Goal: Information Seeking & Learning: Learn about a topic

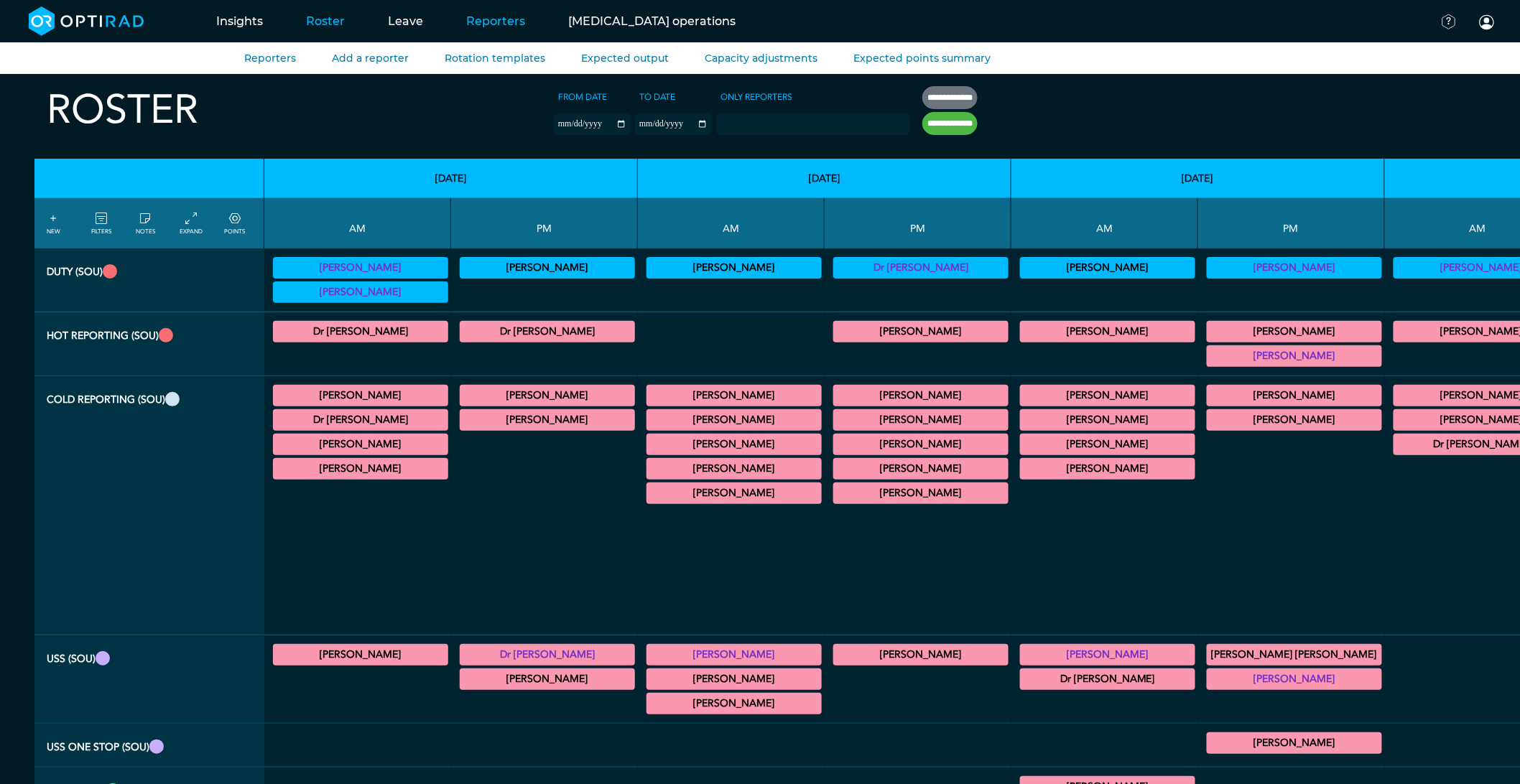
drag, startPoint x: 492, startPoint y: 27, endPoint x: 478, endPoint y: 26, distance: 14.0
click at [492, 27] on link "Reporters" at bounding box center [495, 21] width 102 height 56
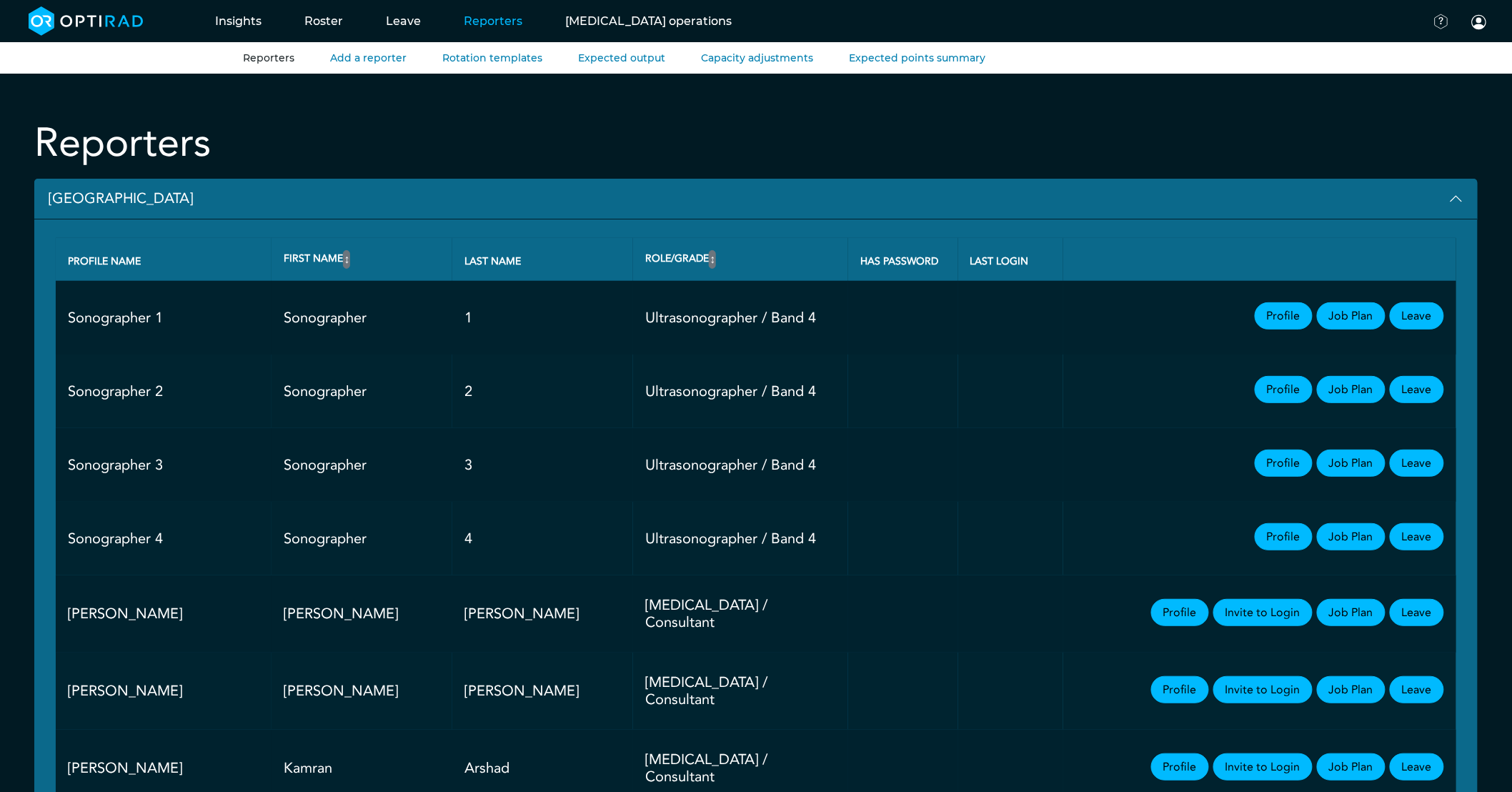
click at [140, 201] on button "[GEOGRAPHIC_DATA]" at bounding box center [756, 199] width 1443 height 41
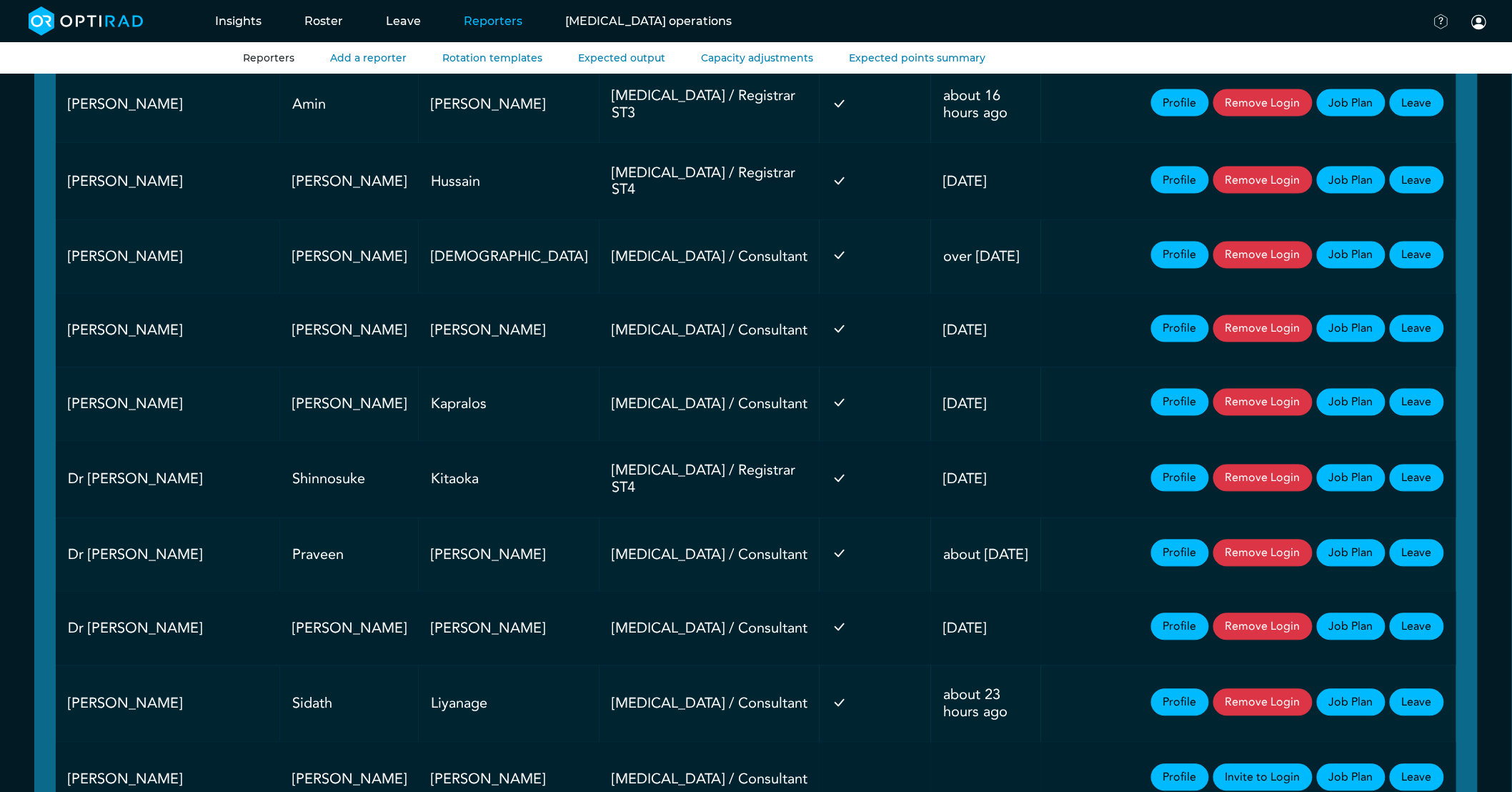
scroll to position [1032, 0]
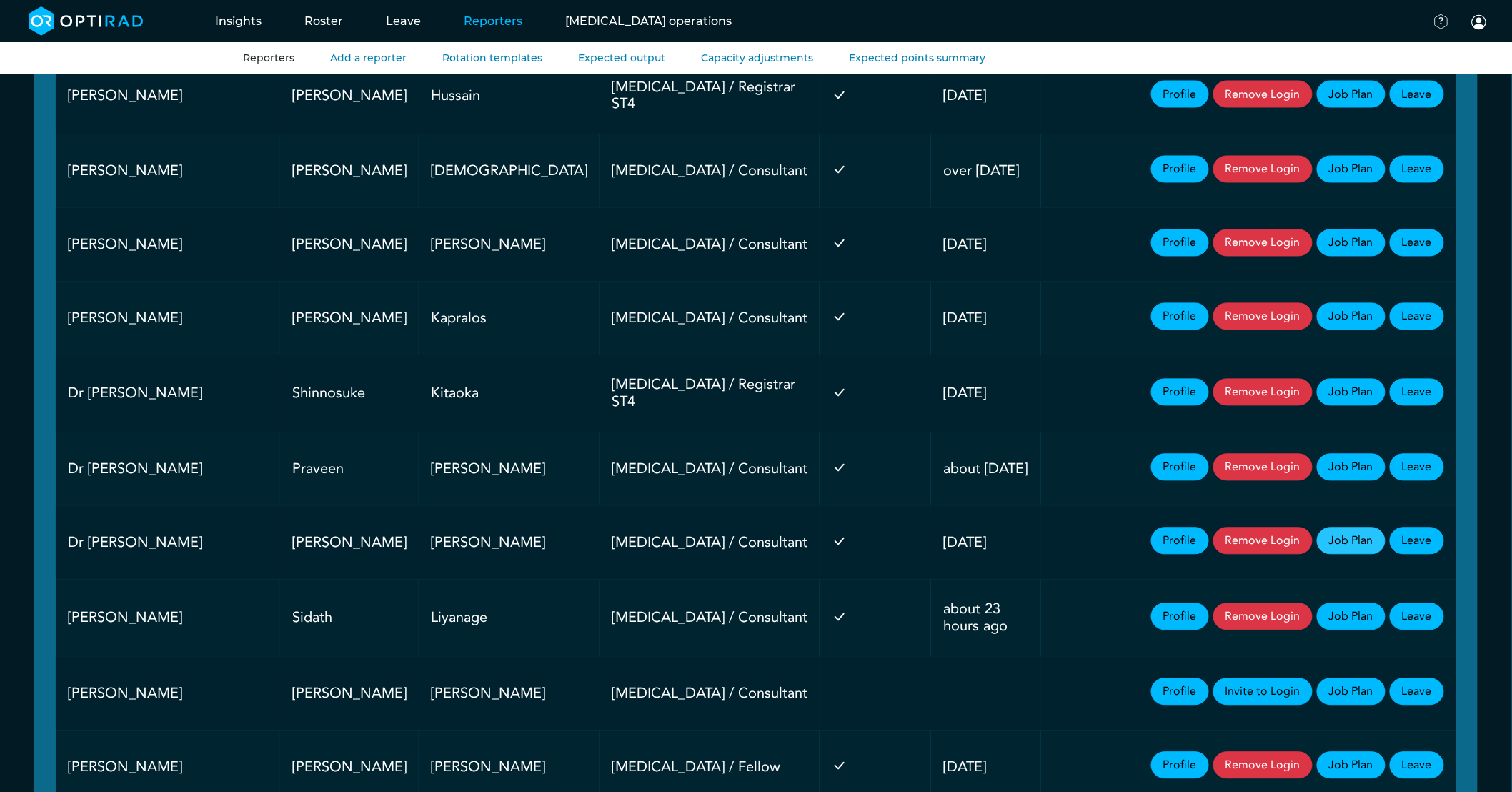
click at [1350, 540] on link "Job Plan" at bounding box center [1350, 540] width 68 height 27
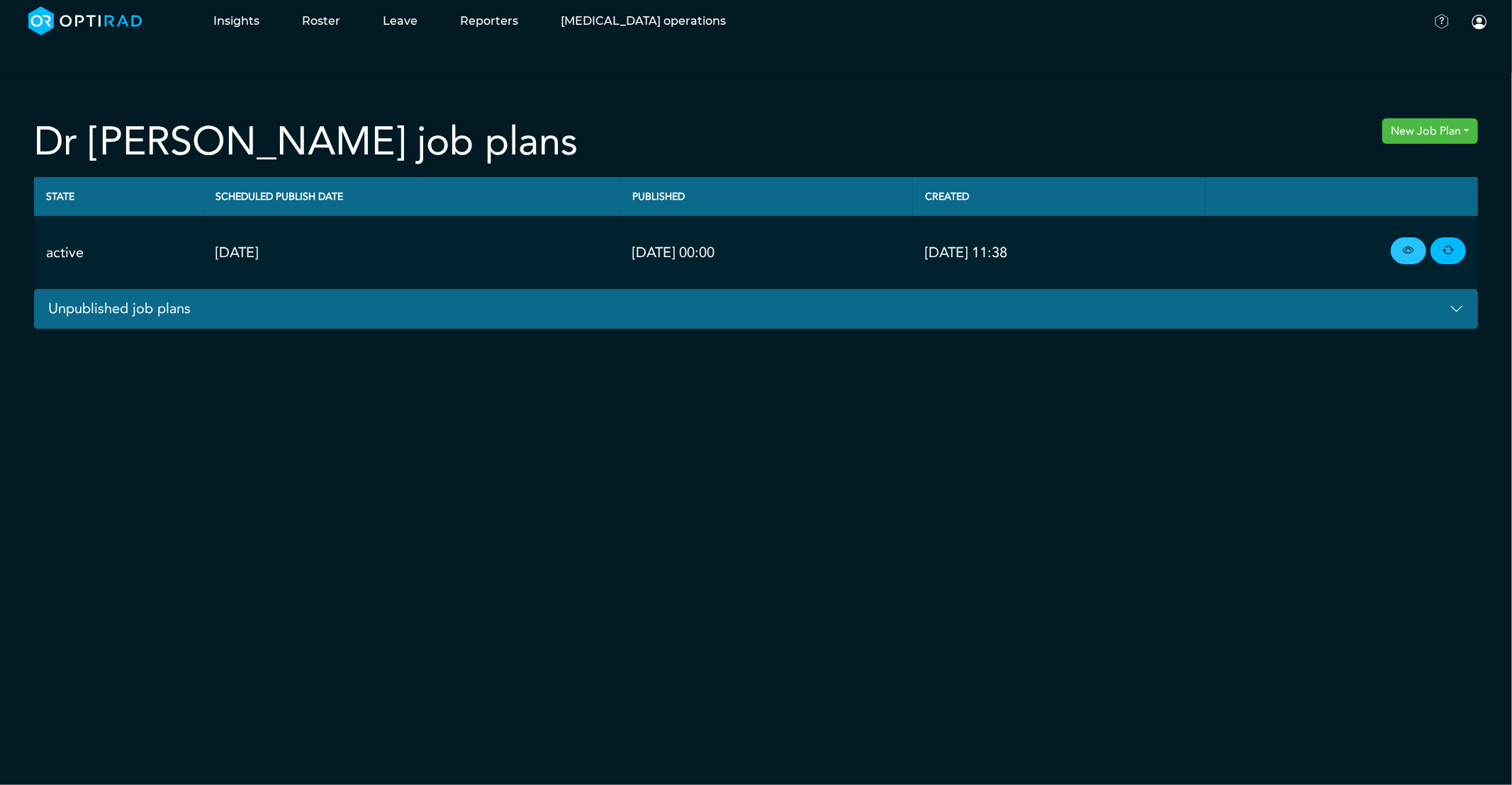
click at [1397, 253] on link at bounding box center [1408, 250] width 35 height 27
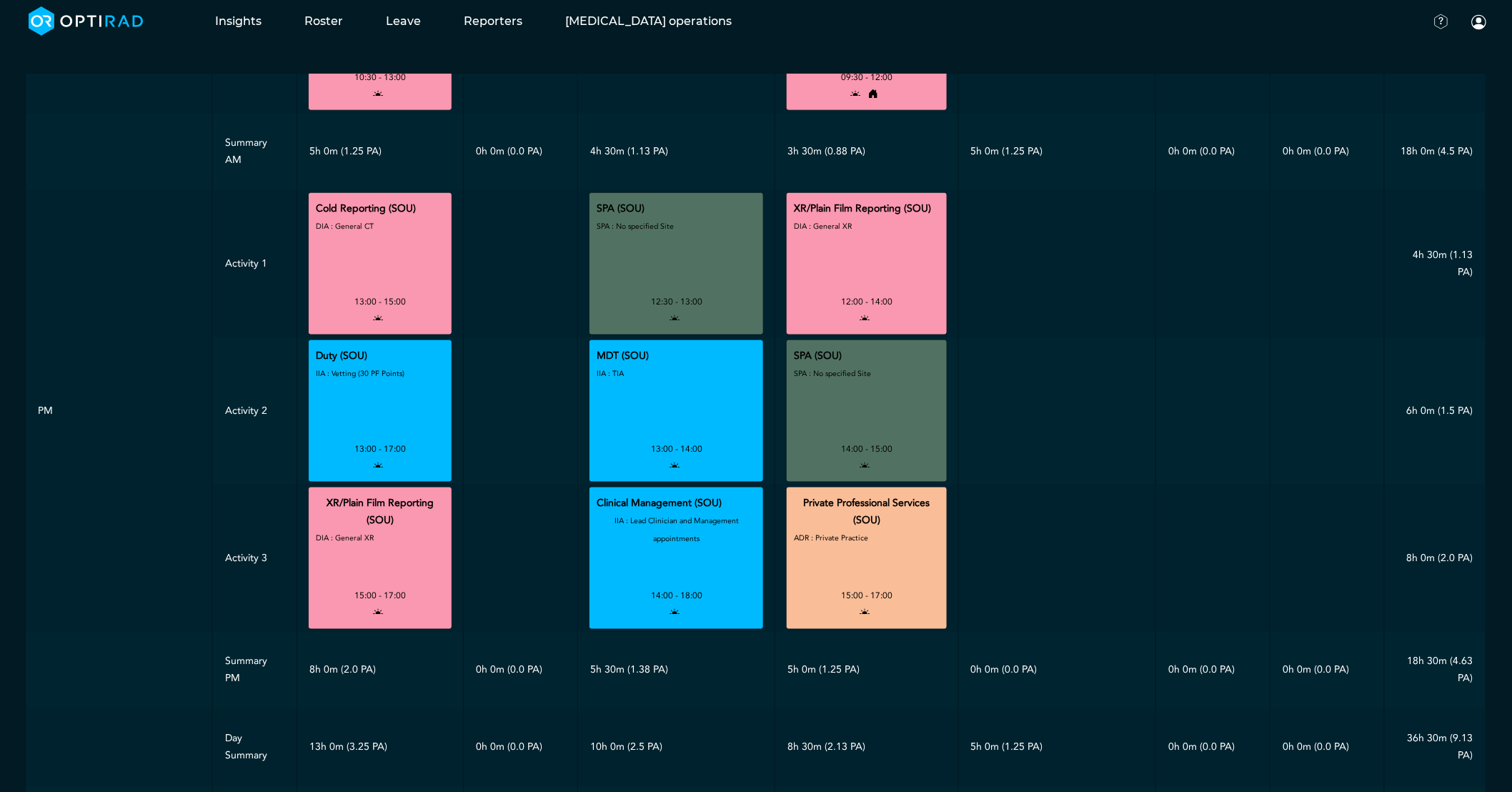
scroll to position [476, 0]
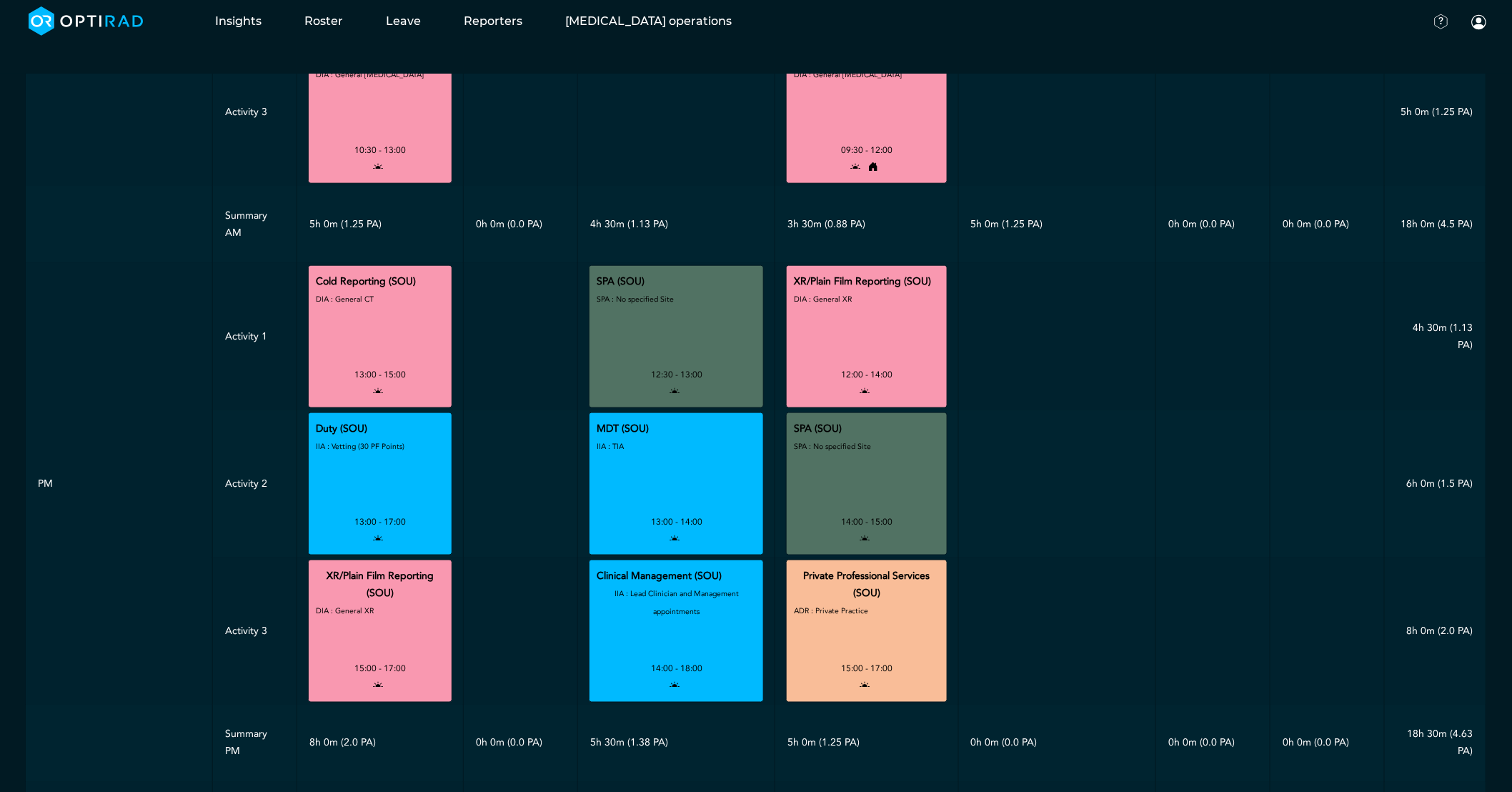
click at [345, 345] on div "DIA : General CT" at bounding box center [345, 327] width 58 height 76
click at [349, 469] on div "IIA : Vetting (30 PF Points)" at bounding box center [360, 475] width 89 height 76
click at [316, 320] on div "DIA : General CT" at bounding box center [345, 327] width 58 height 76
click at [349, 496] on div "IIA : Vetting (30 PF Points)" at bounding box center [360, 475] width 89 height 76
click at [344, 605] on small "DIA : General XR" at bounding box center [345, 610] width 58 height 10
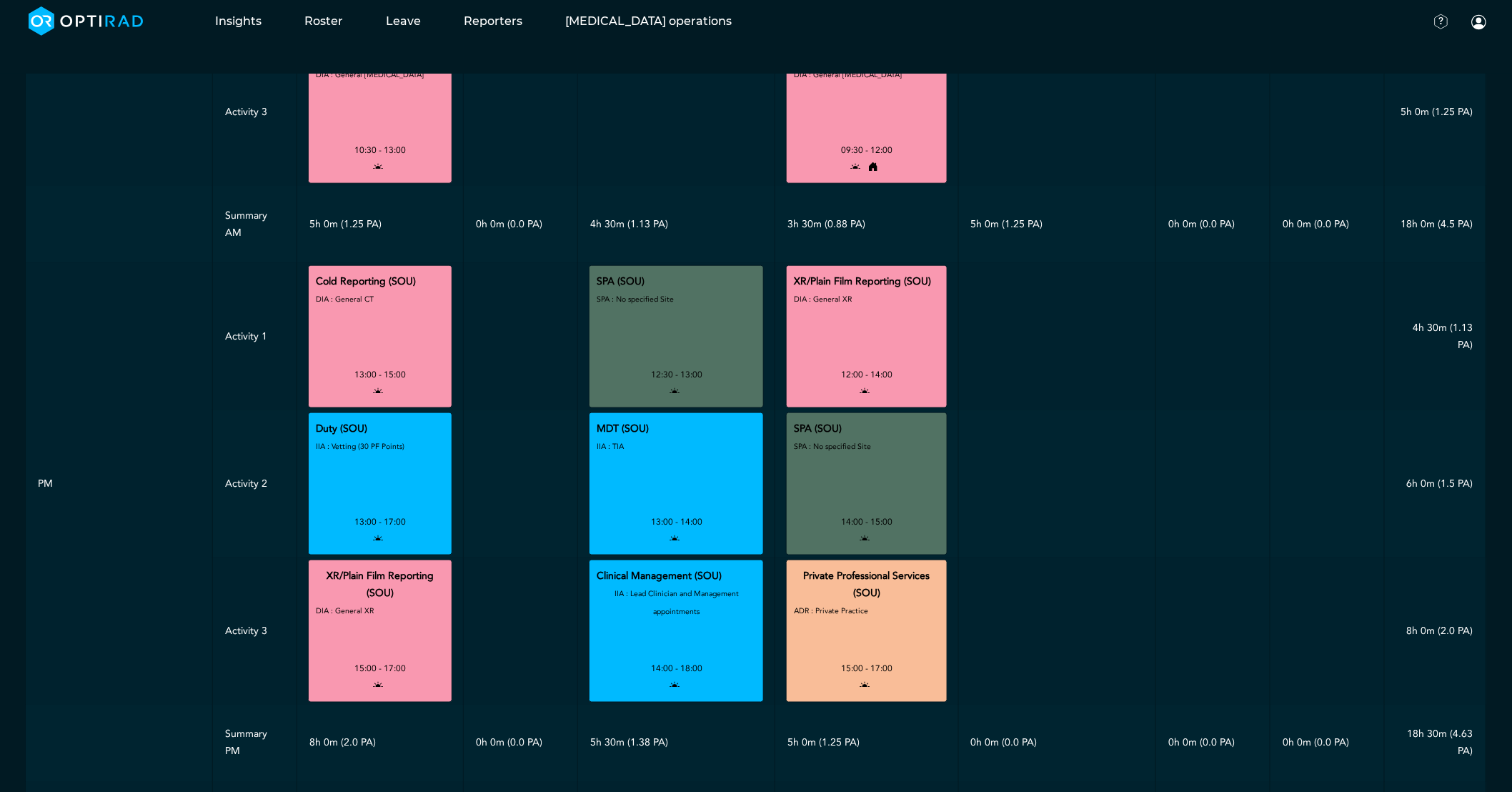
click at [323, 505] on div "IIA : Vetting (30 PF Points)" at bounding box center [360, 475] width 89 height 76
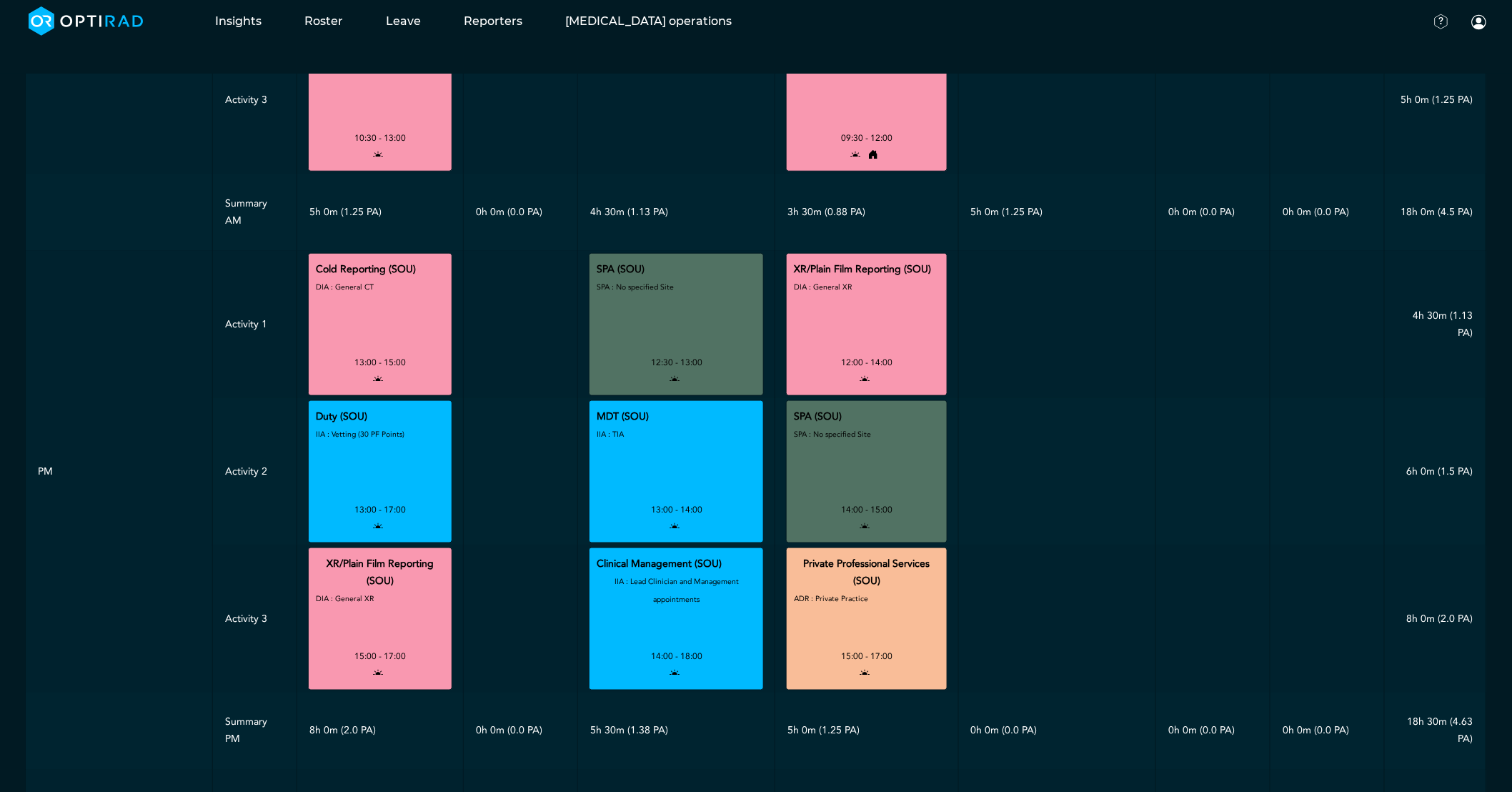
scroll to position [409, 0]
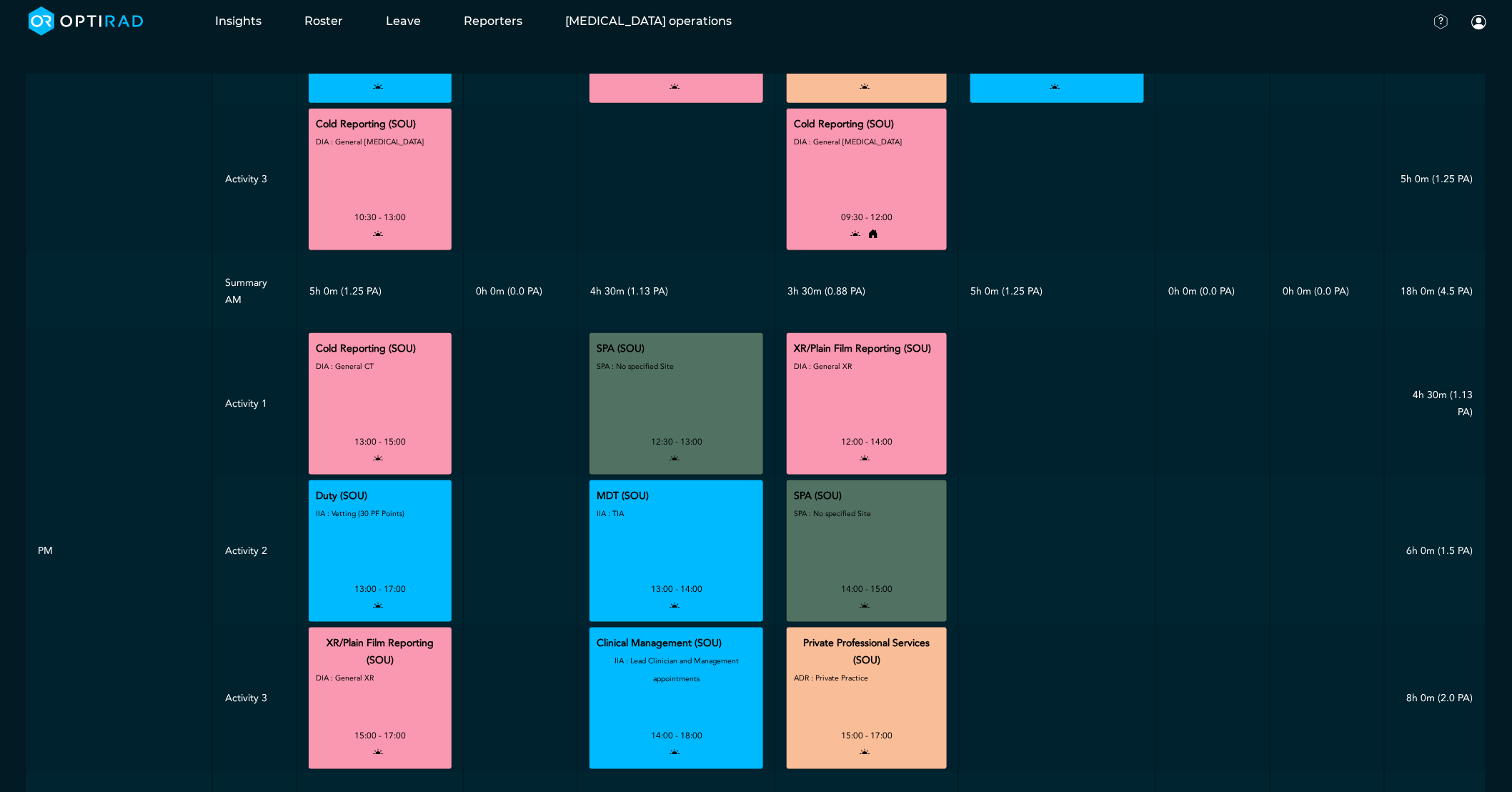
click at [387, 563] on div "IIA : Vetting (30 PF Points)" at bounding box center [360, 542] width 89 height 76
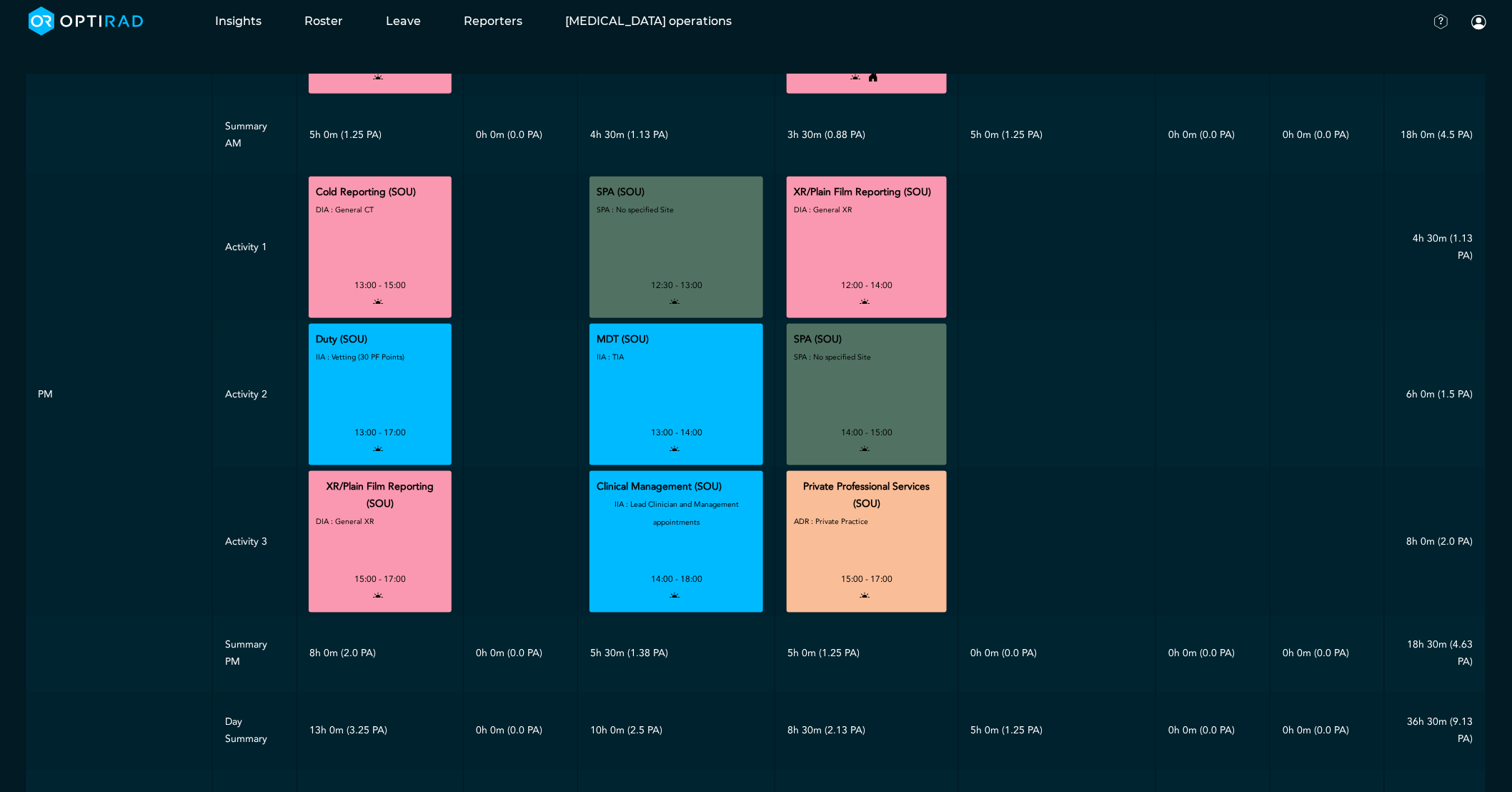
scroll to position [568, 0]
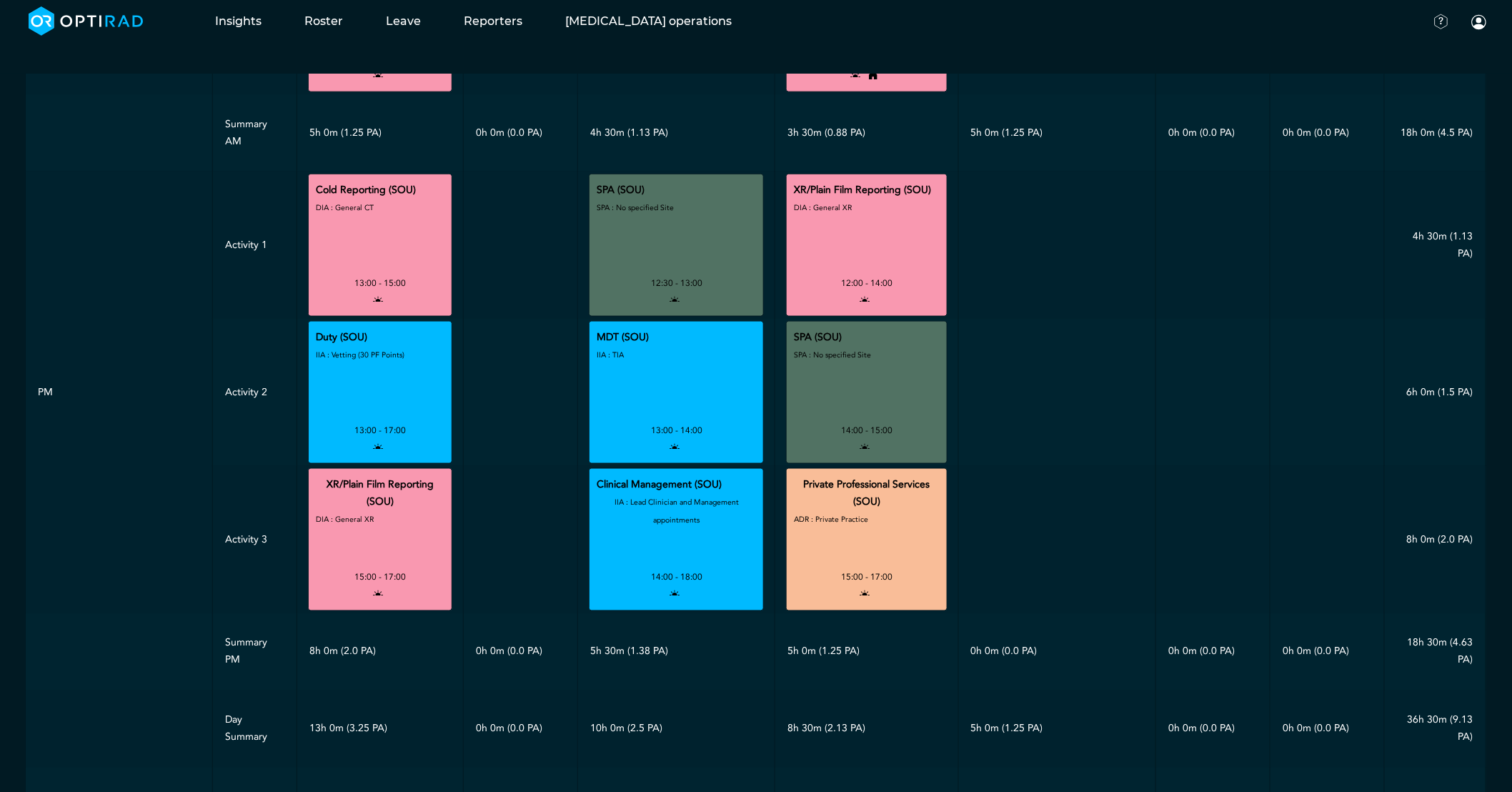
click at [390, 358] on small "IIA : Vetting (30 PF Points)" at bounding box center [360, 354] width 89 height 10
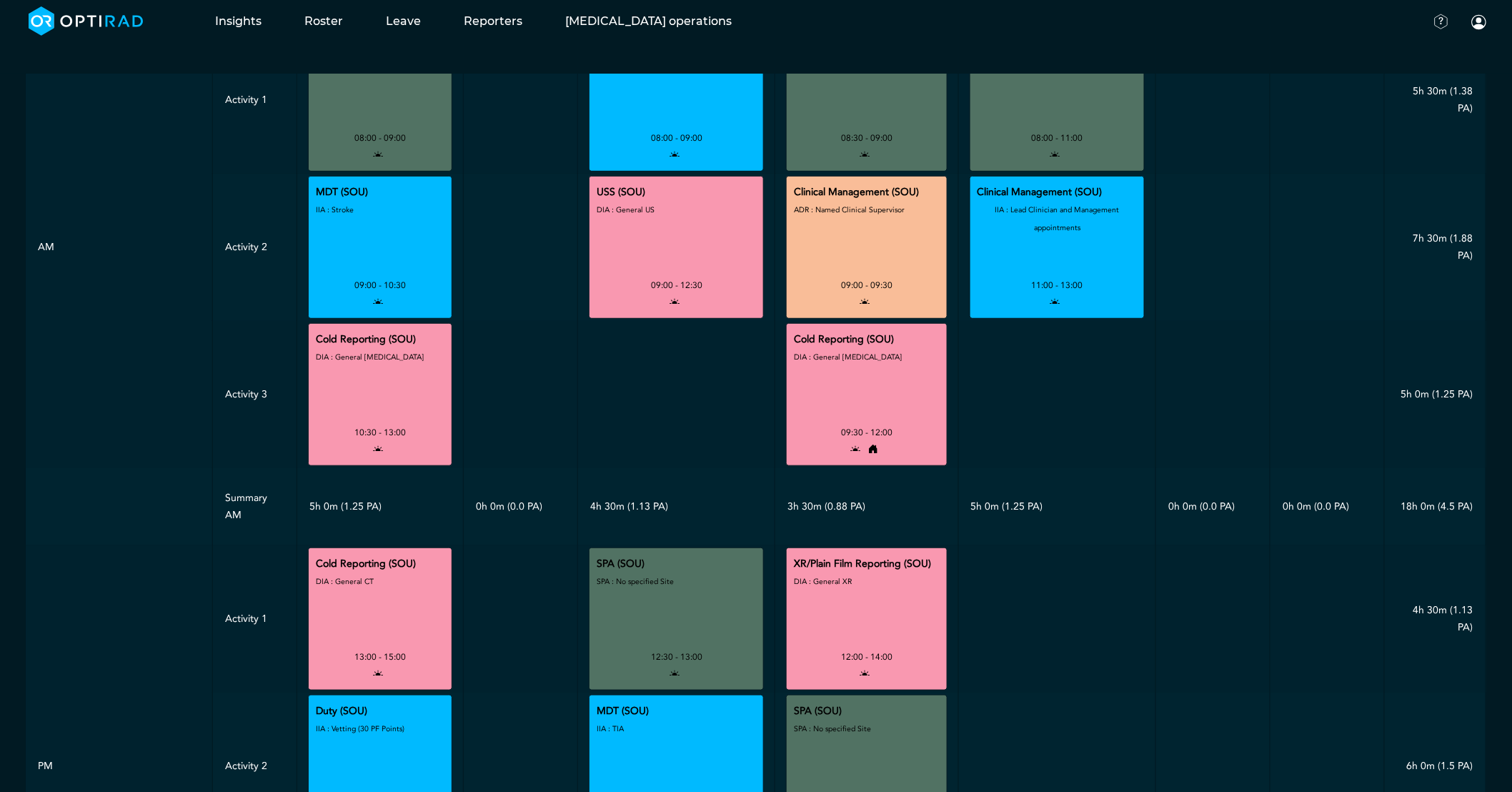
scroll to position [91, 0]
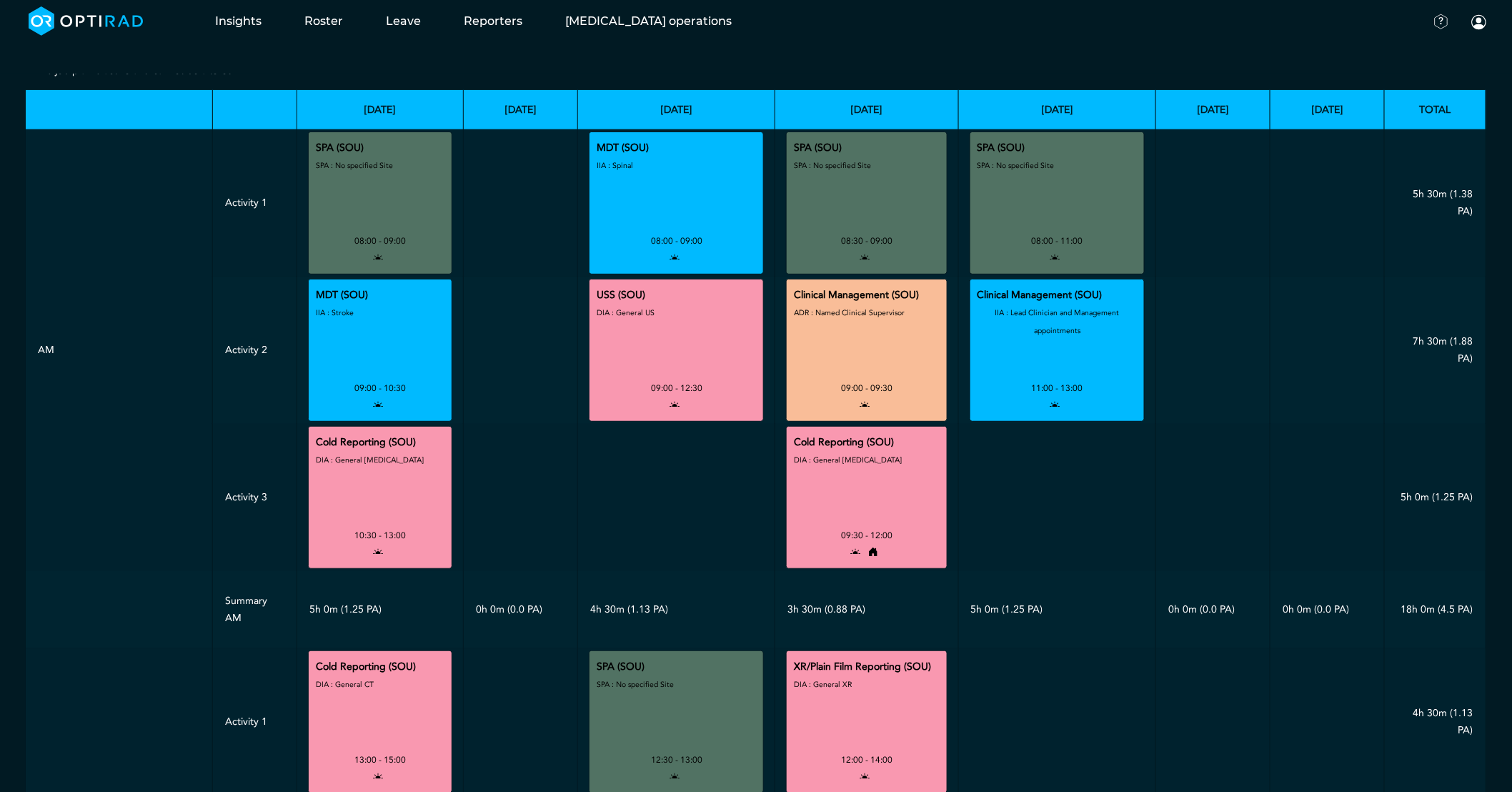
click at [353, 186] on div "SPA : No specified Site" at bounding box center [354, 194] width 78 height 76
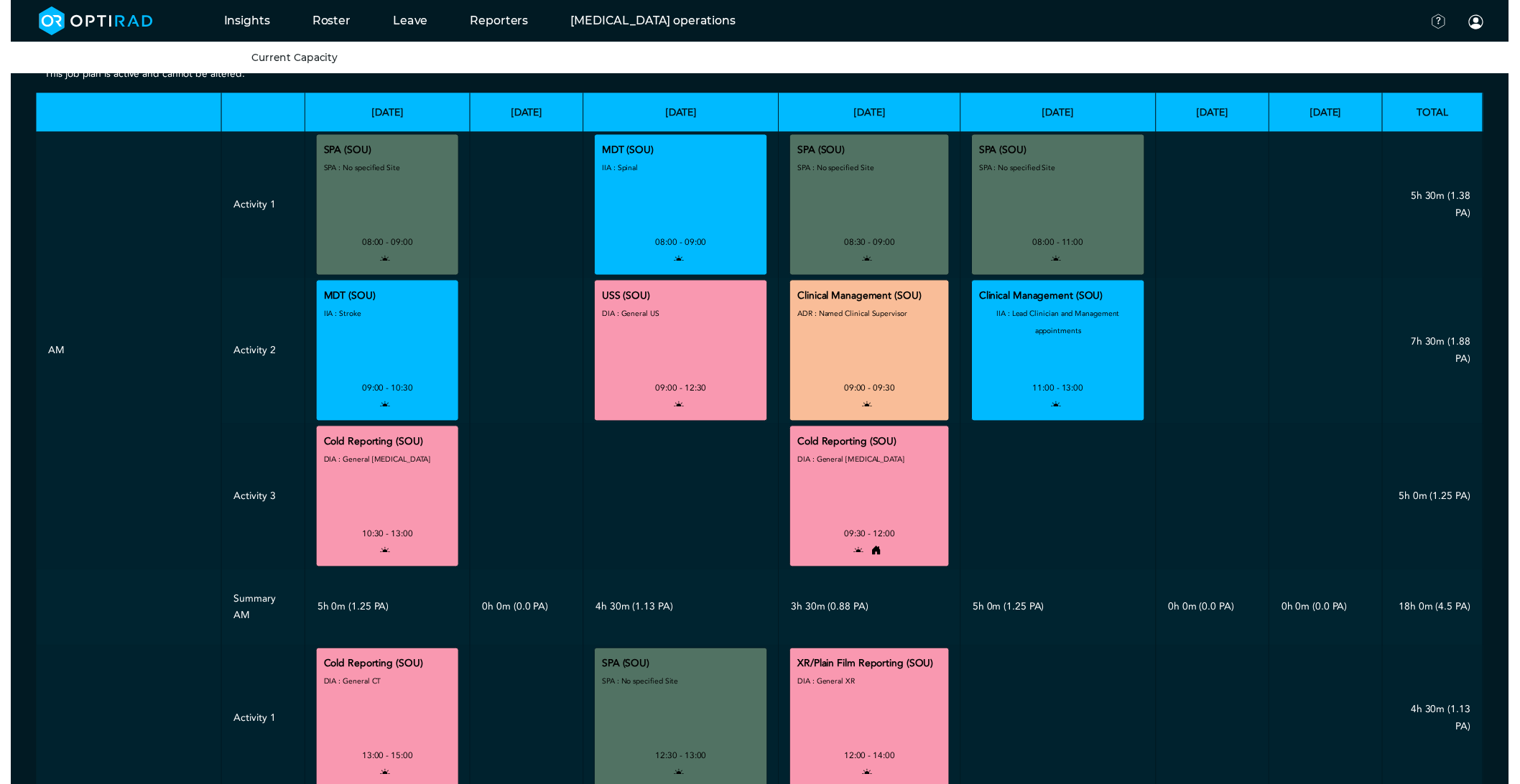
scroll to position [0, 0]
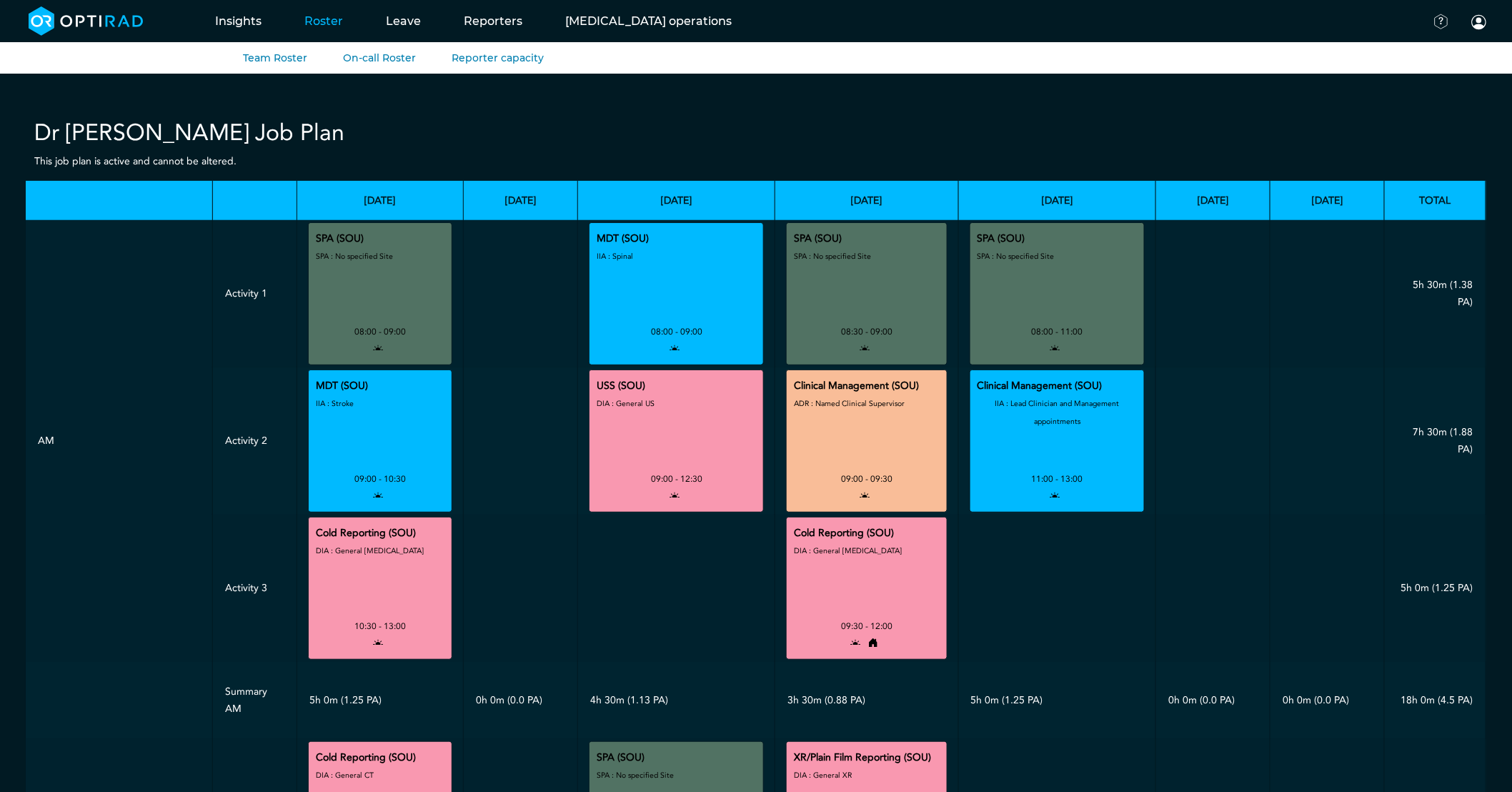
click at [320, 29] on link "Roster" at bounding box center [323, 21] width 81 height 56
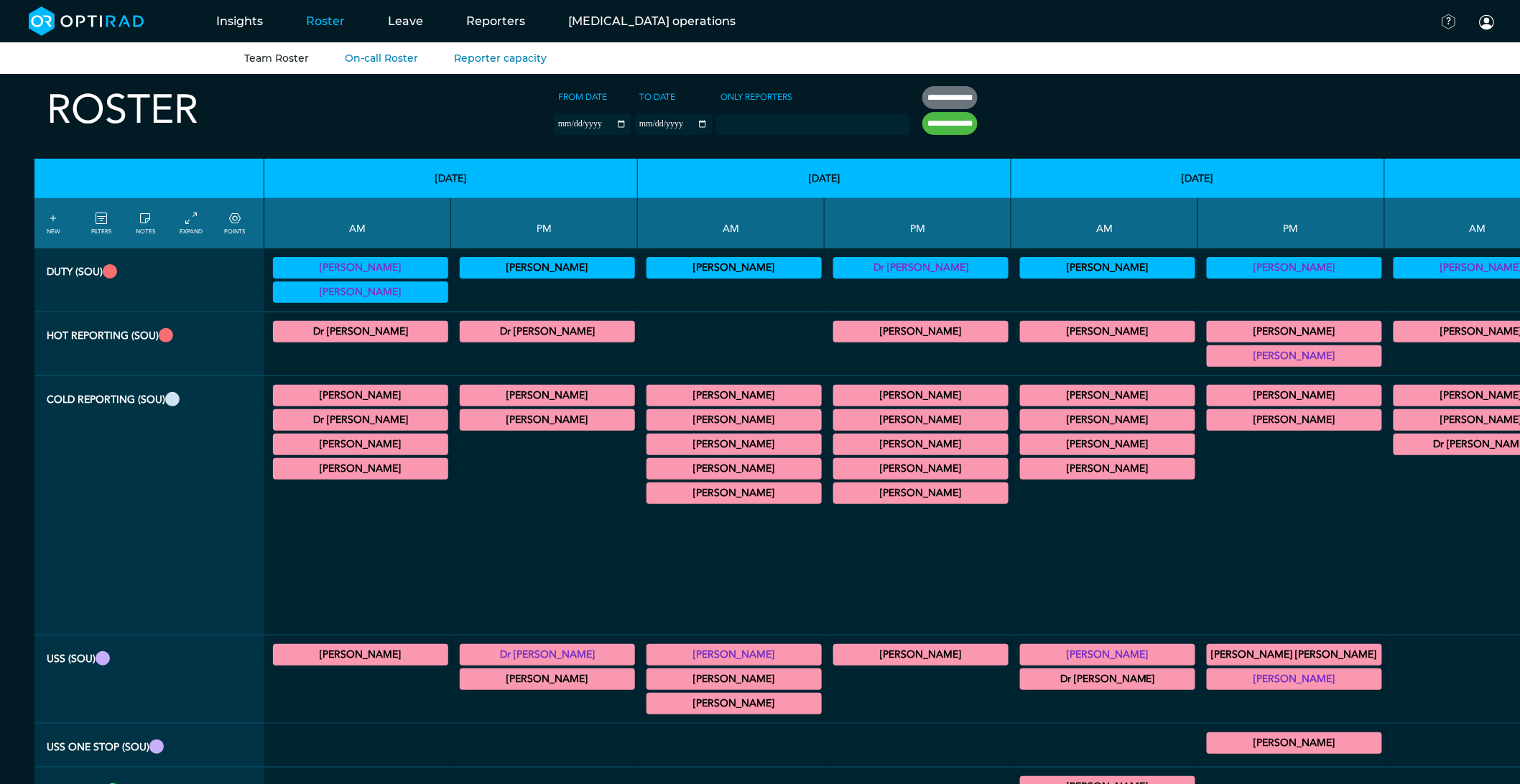
click at [638, 767] on td "NOTE" at bounding box center [731, 746] width 187 height 44
